Goal: Information Seeking & Learning: Learn about a topic

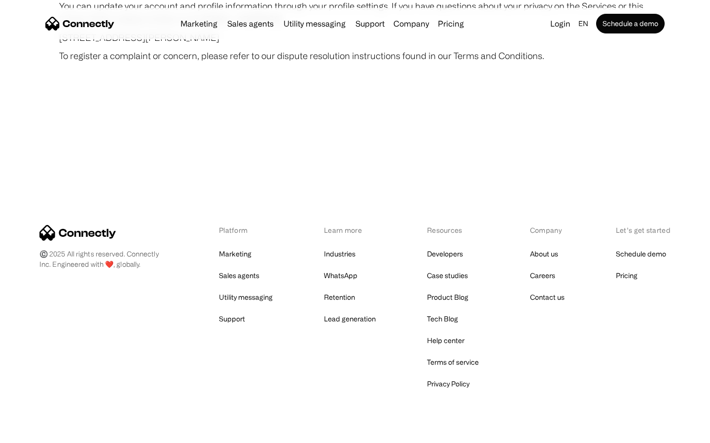
scroll to position [5736, 0]
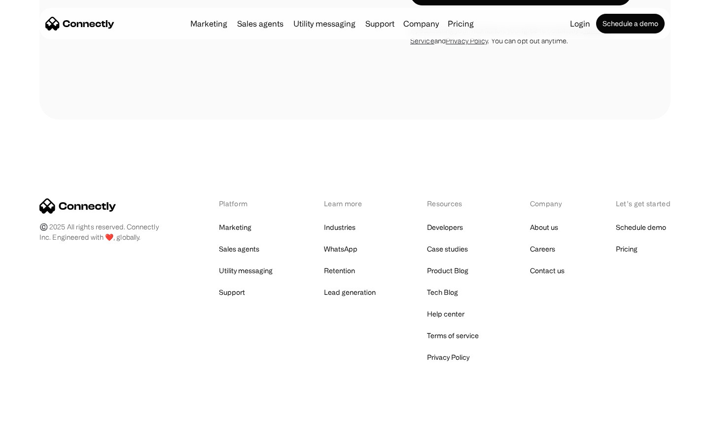
scroll to position [1666, 0]
